Goal: Task Accomplishment & Management: Use online tool/utility

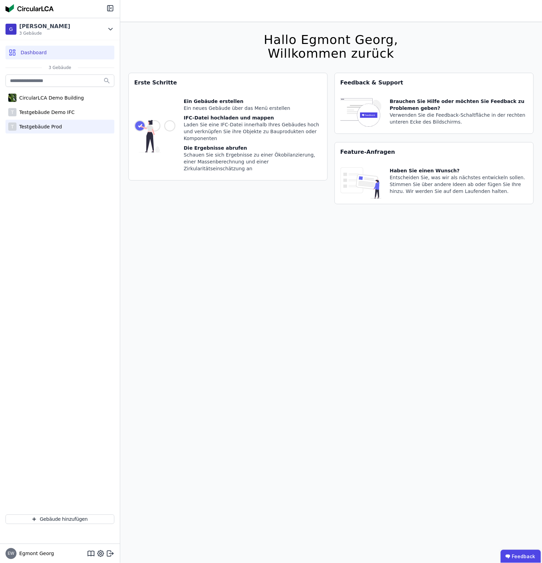
click at [48, 123] on div "Testgebäude Prod" at bounding box center [38, 126] width 45 height 7
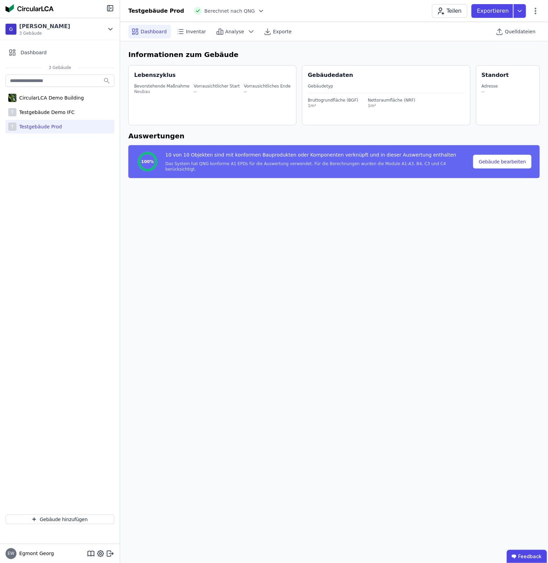
select select "*"
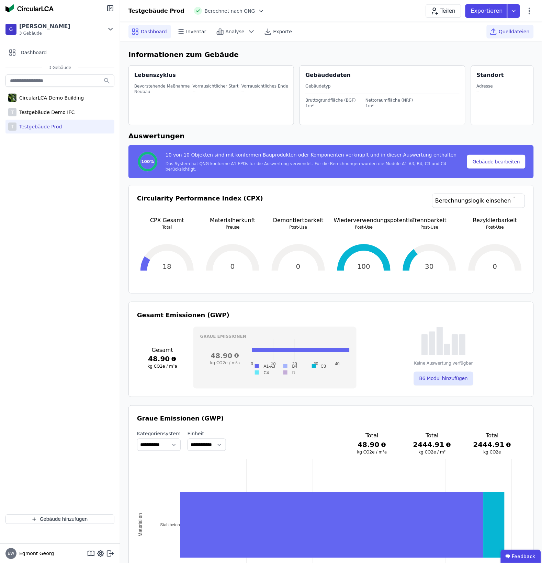
click at [439, 30] on icon at bounding box center [493, 30] width 3 height 2
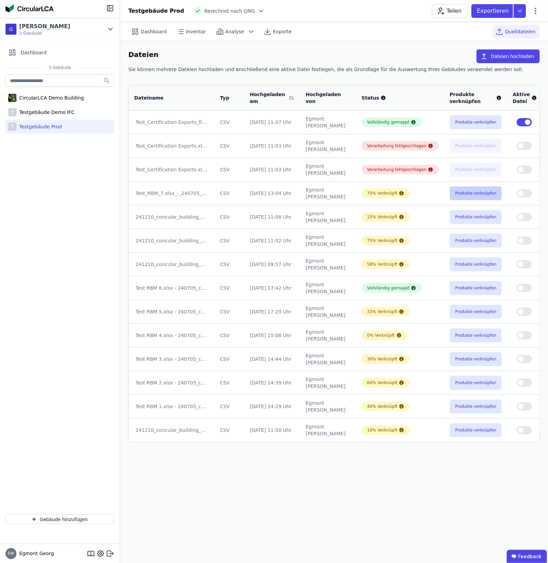
click at [439, 195] on button "Produkte verknüpfen" at bounding box center [476, 193] width 52 height 14
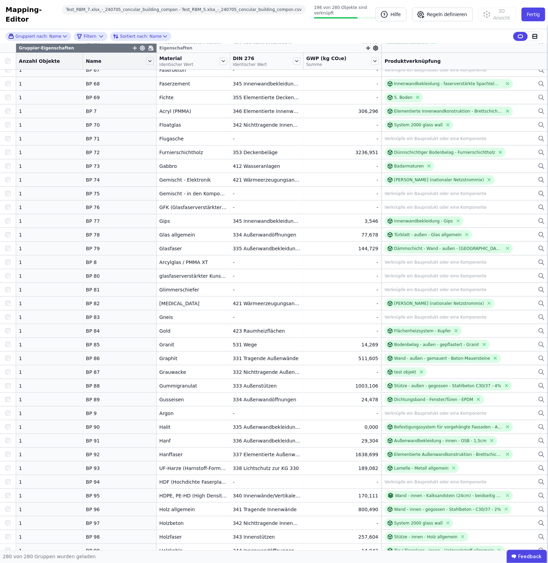
scroll to position [3361, 0]
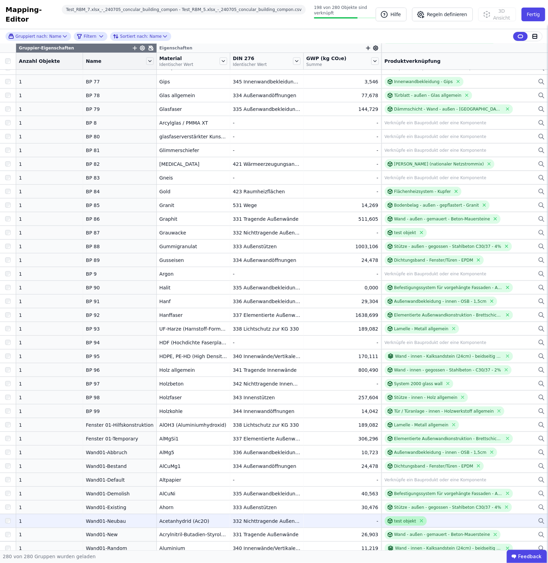
click at [395, 439] on div "test objekt" at bounding box center [406, 521] width 22 height 5
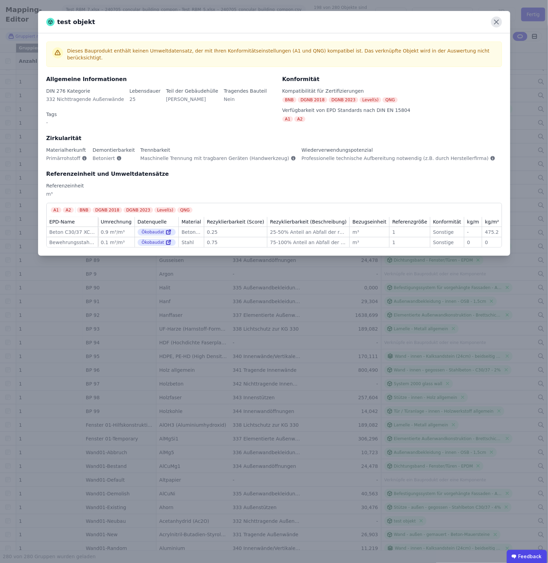
click at [439, 23] on icon at bounding box center [496, 21] width 11 height 11
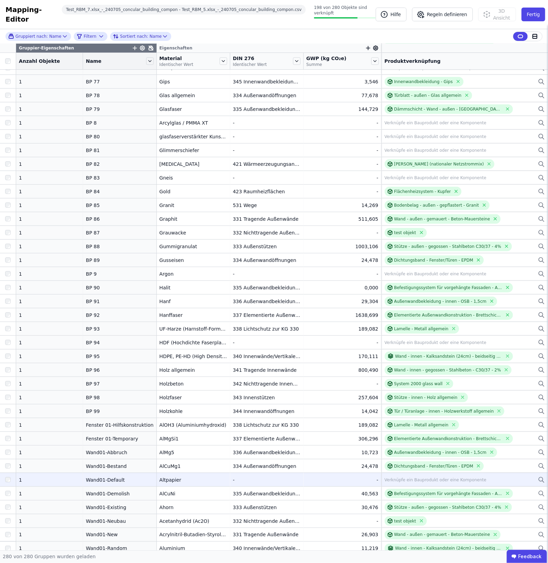
click at [393, 439] on div "Verknüpfe ein Bauprodukt oder eine Komponente" at bounding box center [436, 479] width 102 height 5
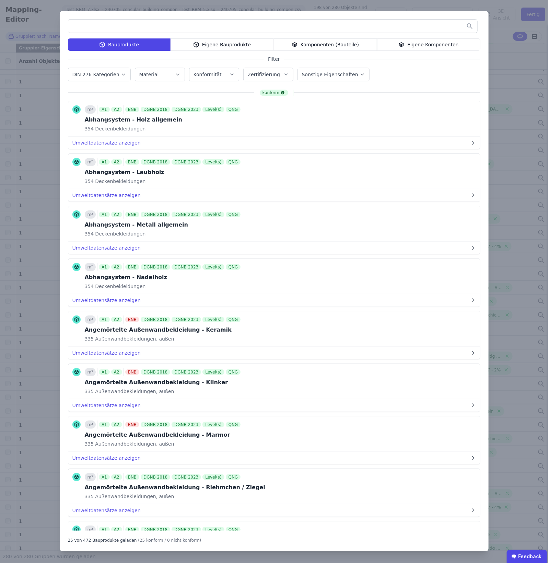
click at [147, 19] on div at bounding box center [273, 26] width 410 height 14
click at [138, 23] on input "text" at bounding box center [272, 26] width 409 height 12
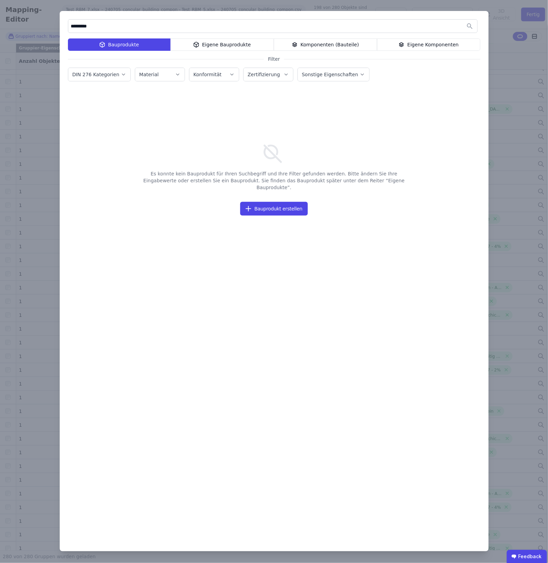
type input "*********"
click at [439, 37] on div "********* Bauprodukte Eigene Bauprodukte Komponenten (Bauteile) Eigene Komponen…" at bounding box center [274, 281] width 548 height 563
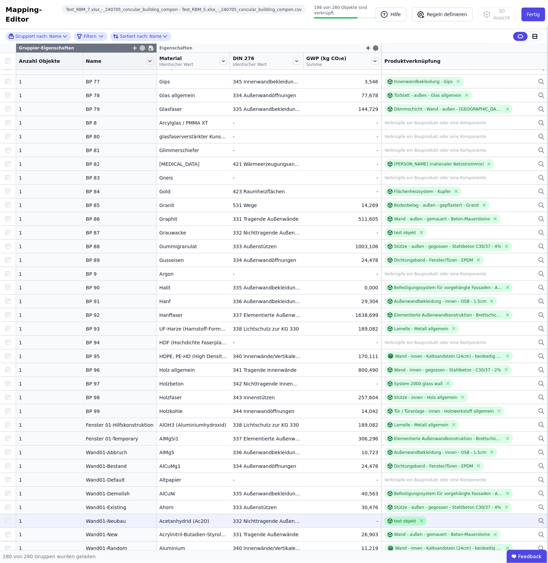
click at [395, 439] on div "test objekt" at bounding box center [406, 521] width 22 height 5
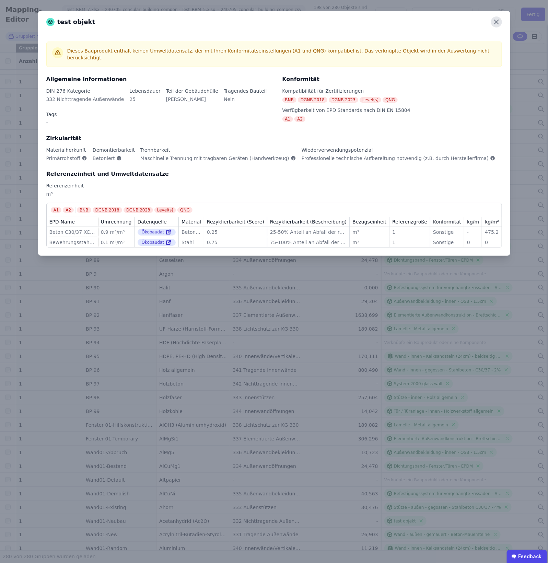
click at [439, 23] on icon at bounding box center [496, 21] width 11 height 11
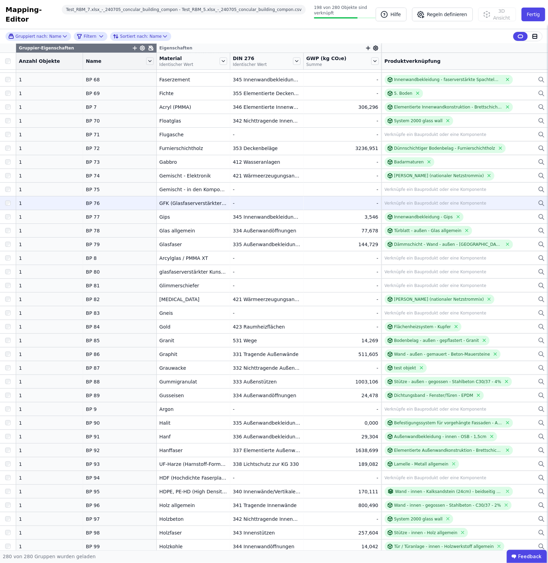
scroll to position [3146, 0]
